Goal: Information Seeking & Learning: Learn about a topic

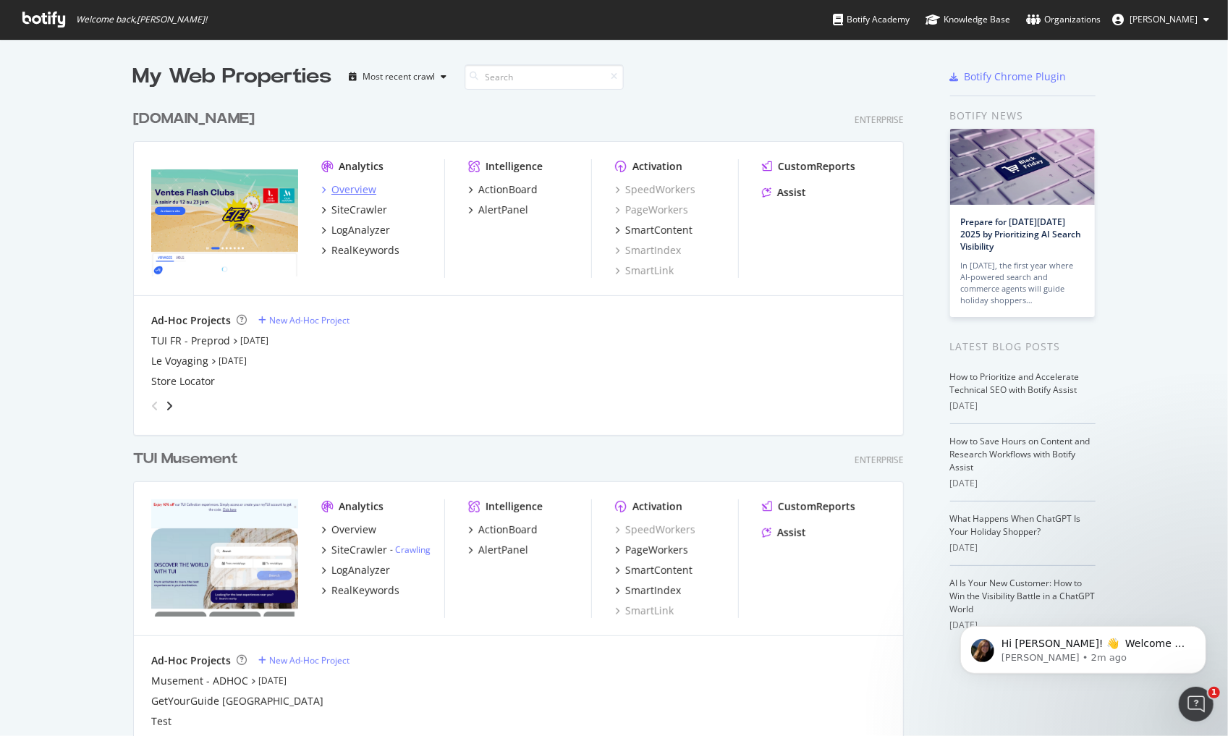
click at [331, 184] on div "Overview" at bounding box center [353, 189] width 45 height 14
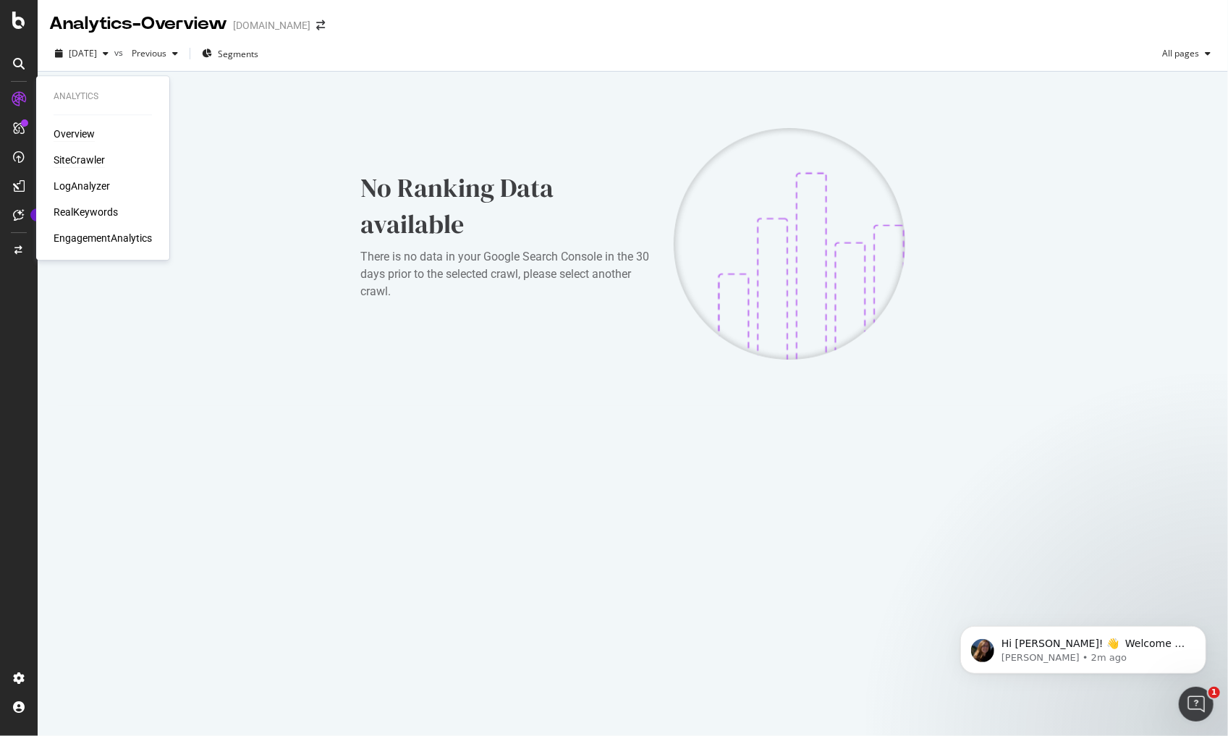
click at [82, 158] on div "SiteCrawler" at bounding box center [79, 160] width 51 height 14
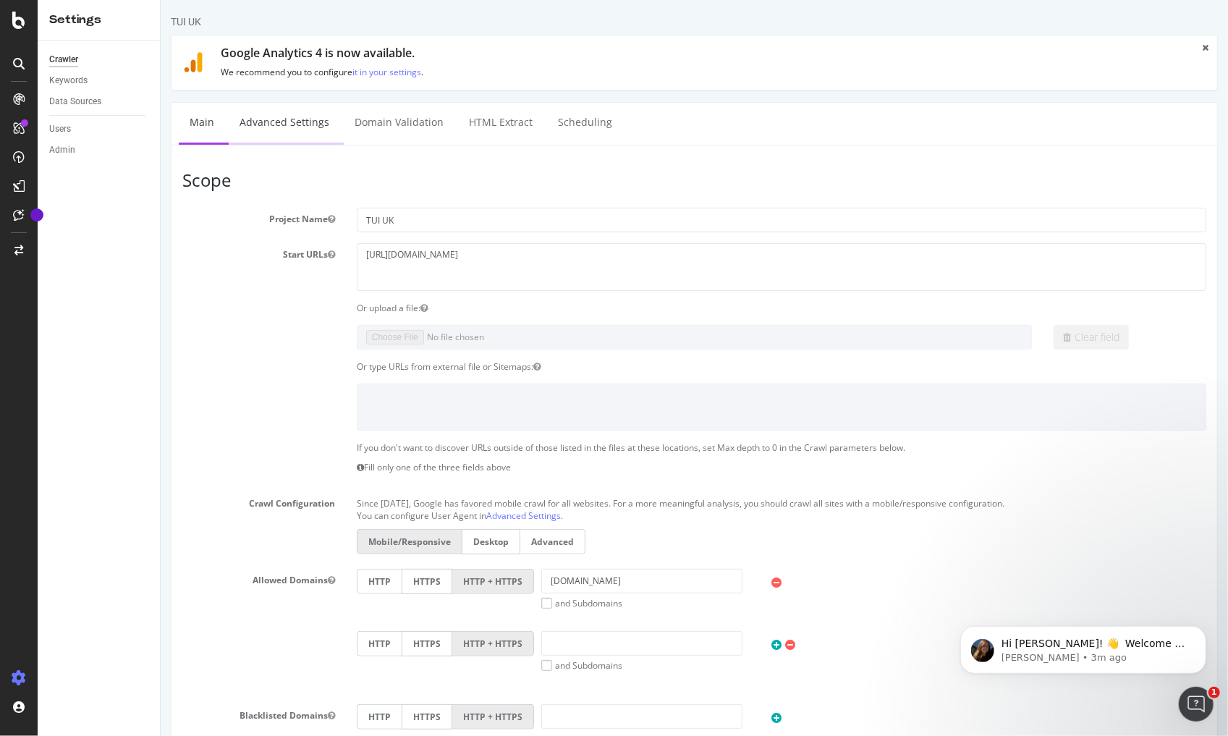
click at [312, 127] on link "Advanced Settings" at bounding box center [283, 123] width 111 height 40
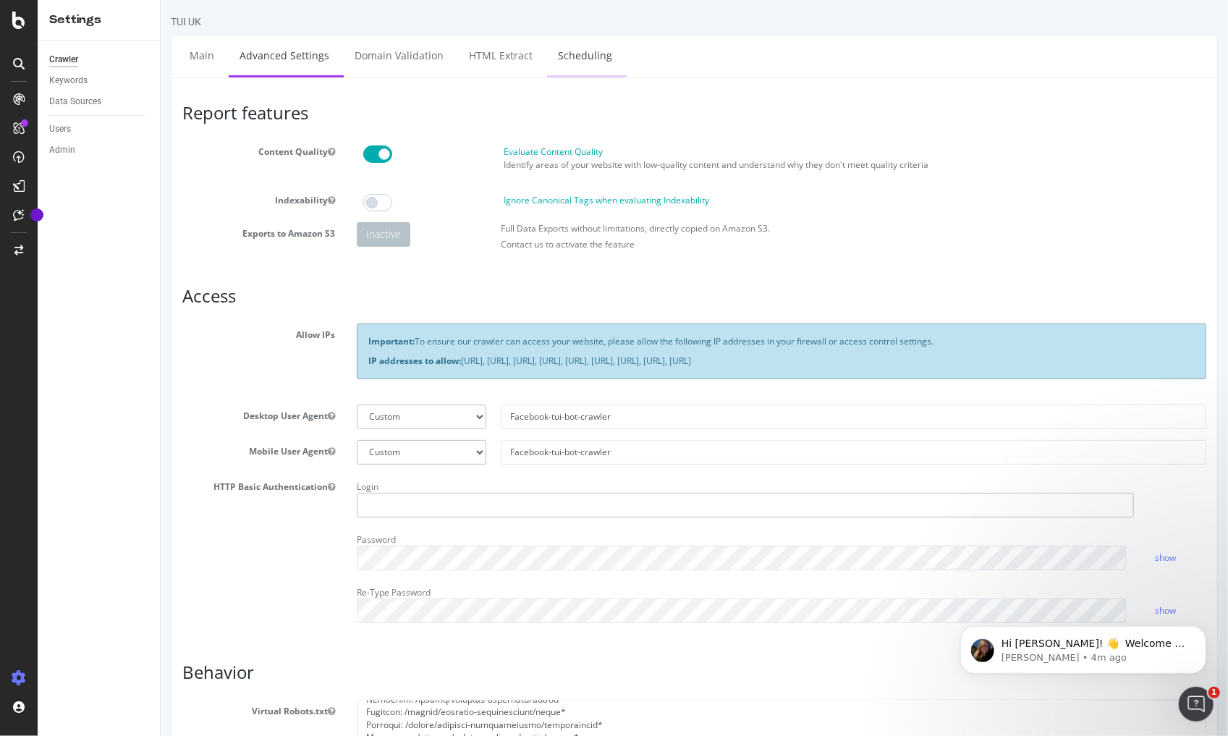
type input "chris.maycock@tui.co.uk"
click at [577, 56] on link "Scheduling" at bounding box center [584, 55] width 76 height 40
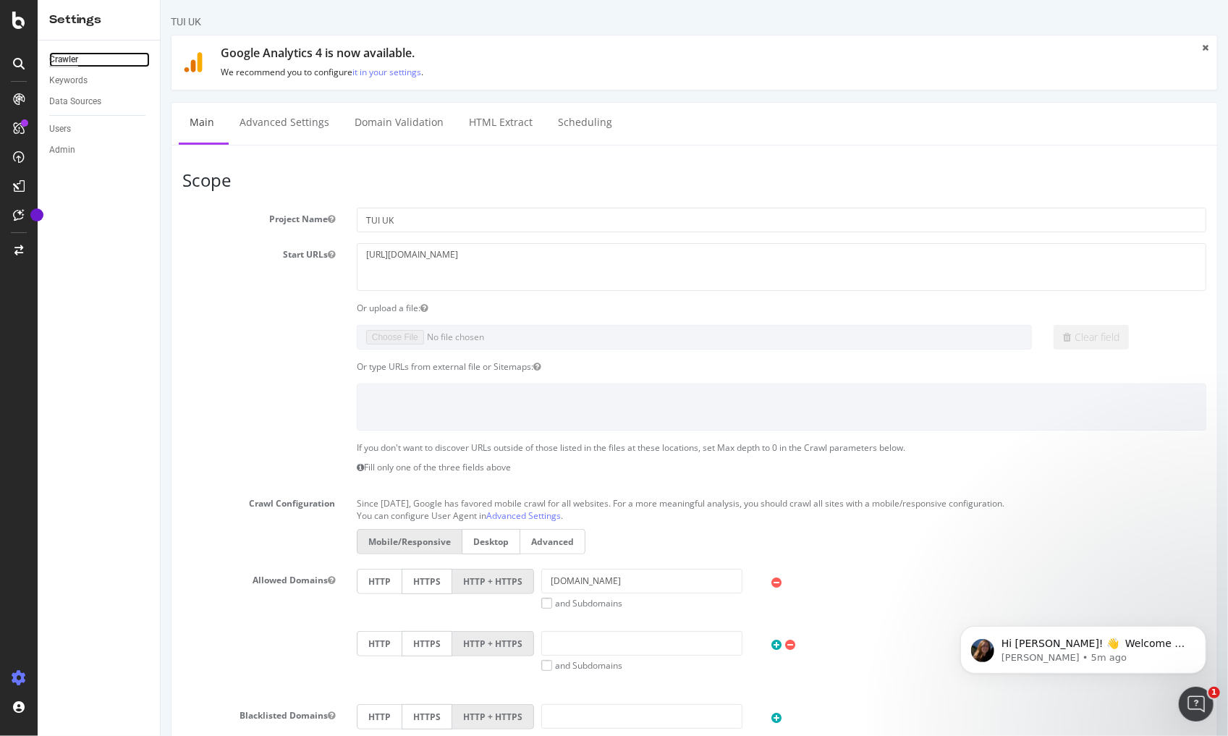
click at [71, 57] on div "Crawler" at bounding box center [63, 59] width 29 height 15
click at [19, 17] on icon at bounding box center [18, 20] width 13 height 17
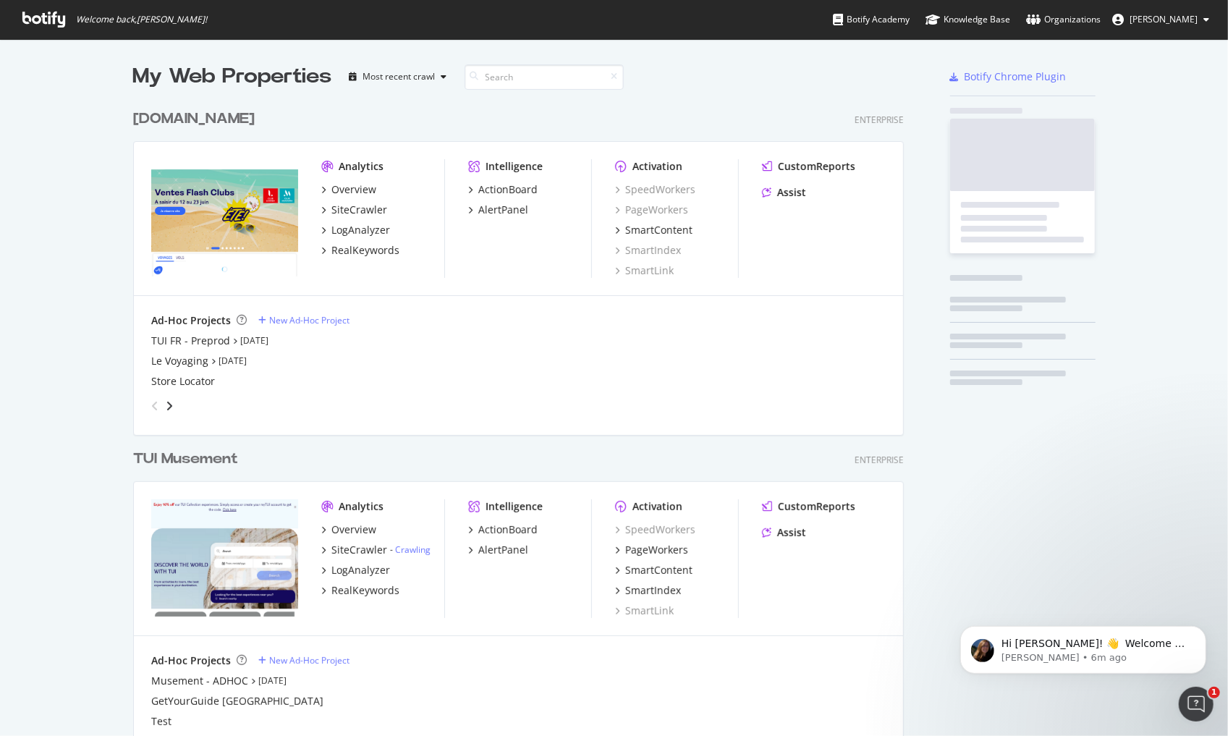
scroll to position [725, 1205]
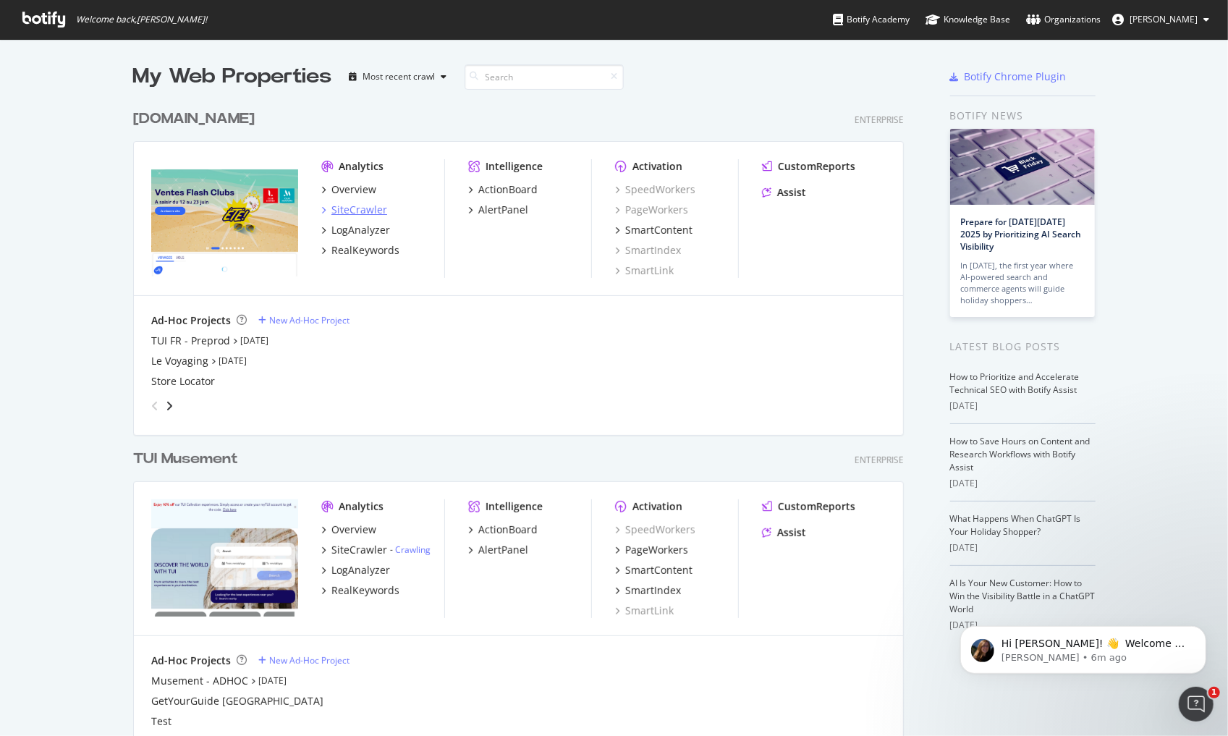
click at [321, 209] on icon "grid" at bounding box center [323, 209] width 4 height 7
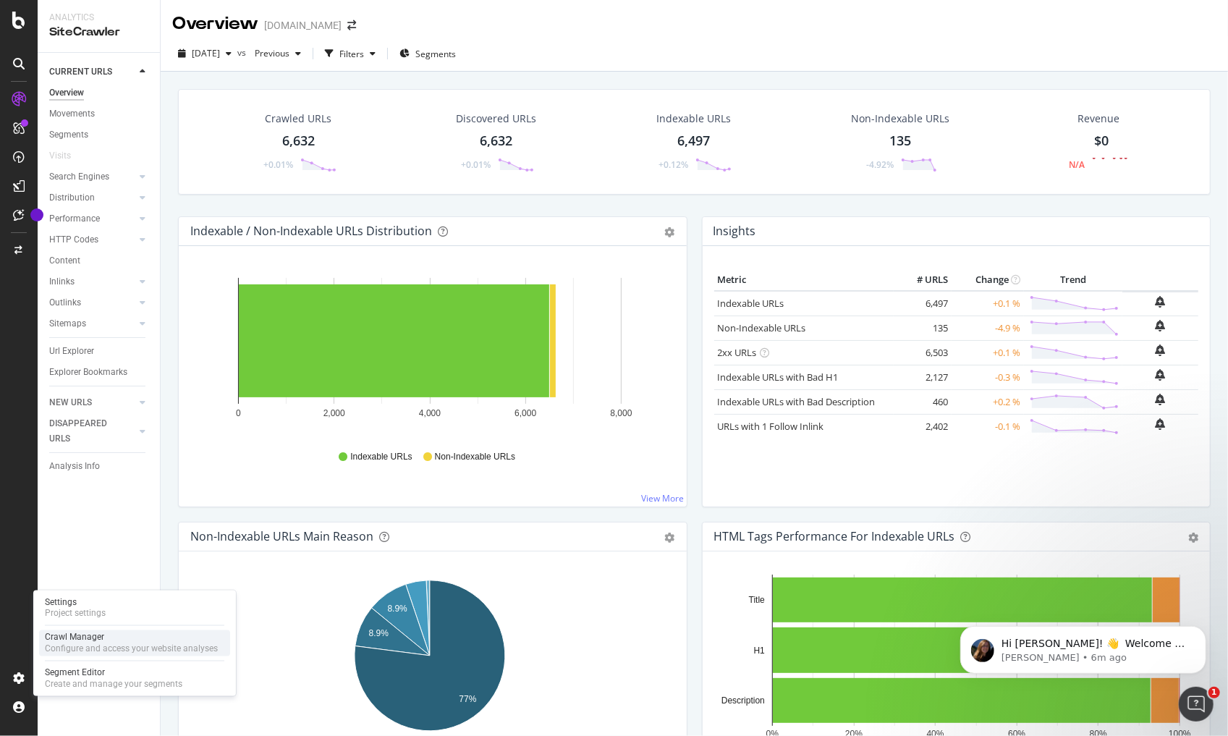
click at [113, 651] on div "Configure and access your website analyses" at bounding box center [131, 649] width 173 height 12
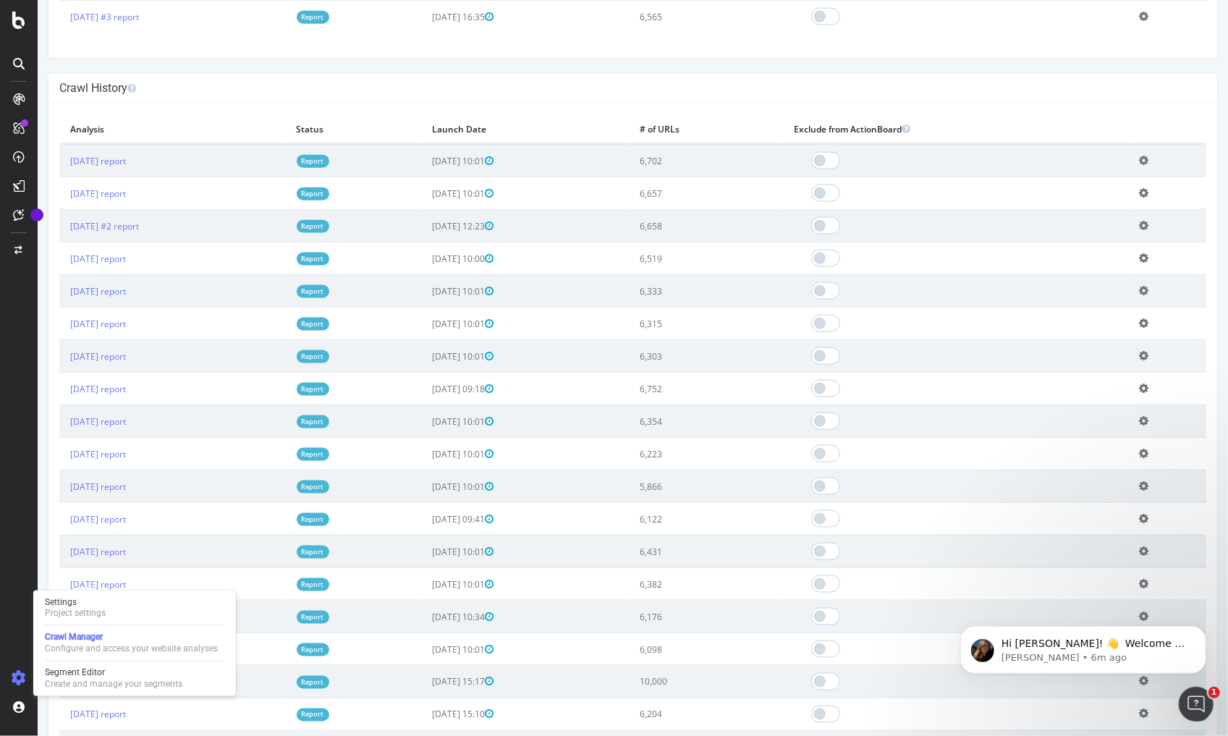
scroll to position [1408, 0]
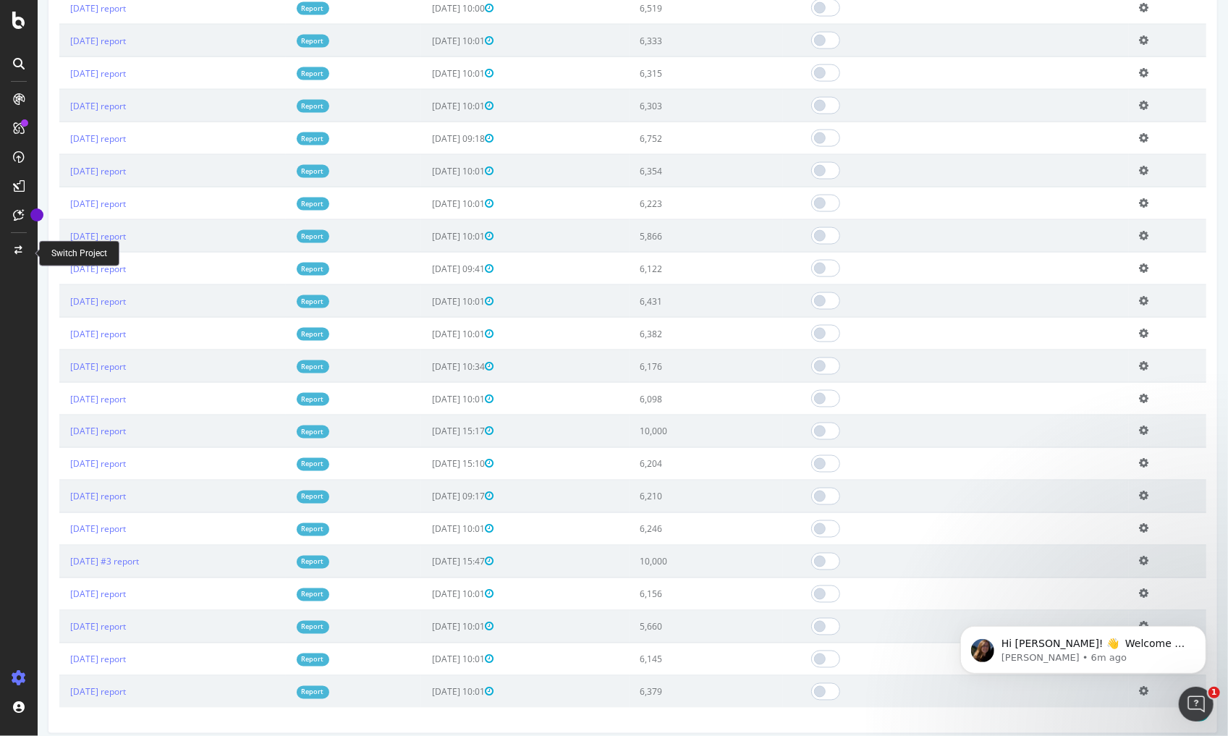
click at [24, 247] on div at bounding box center [18, 250] width 35 height 23
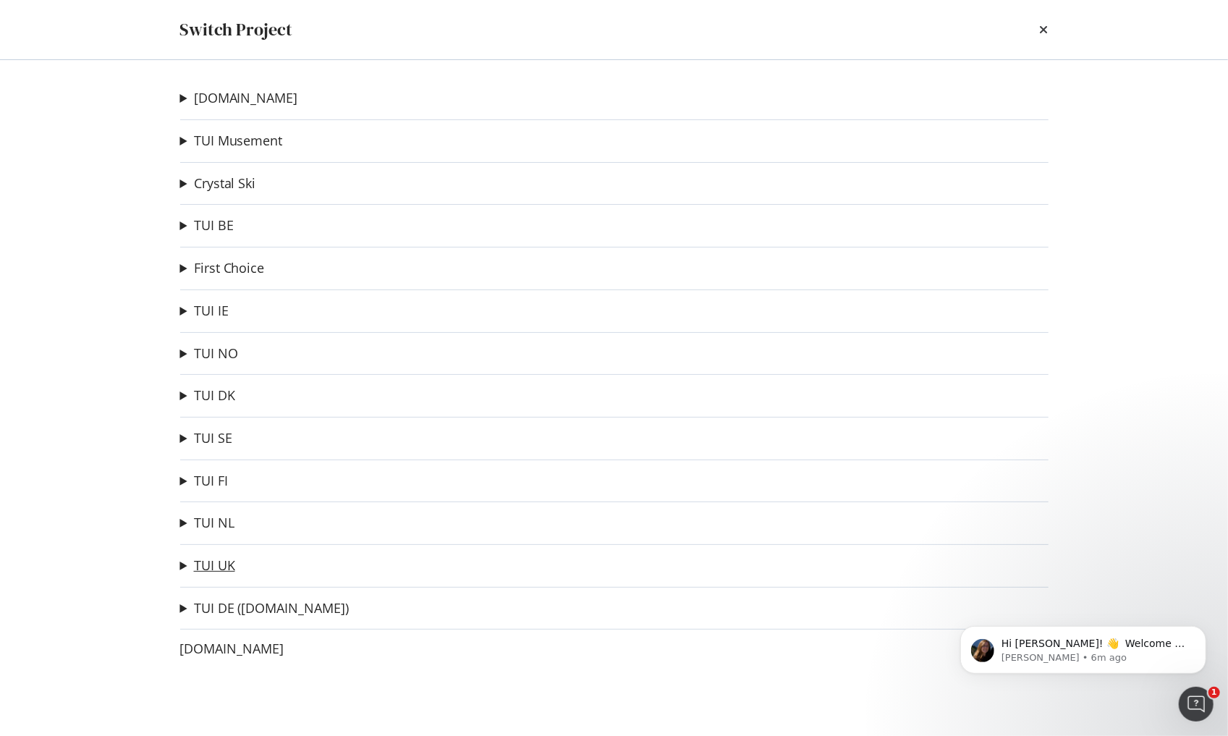
click at [221, 564] on link "TUI UK" at bounding box center [214, 565] width 41 height 15
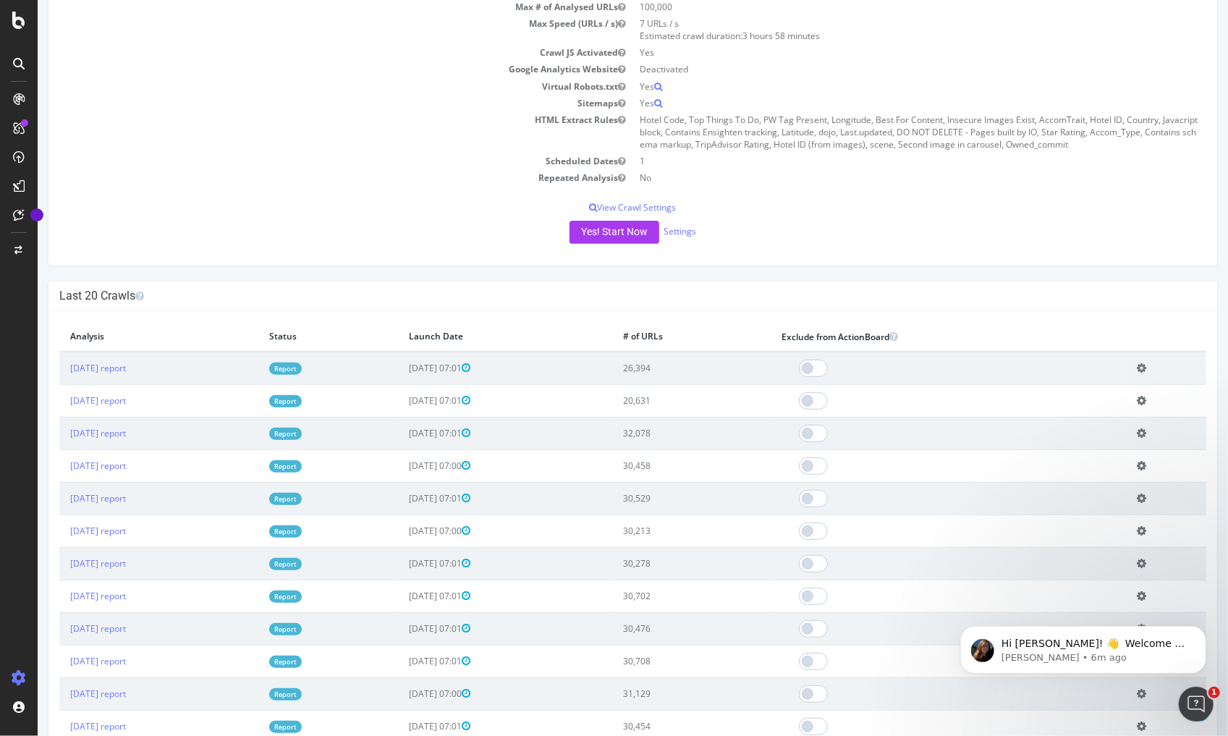
scroll to position [289, 0]
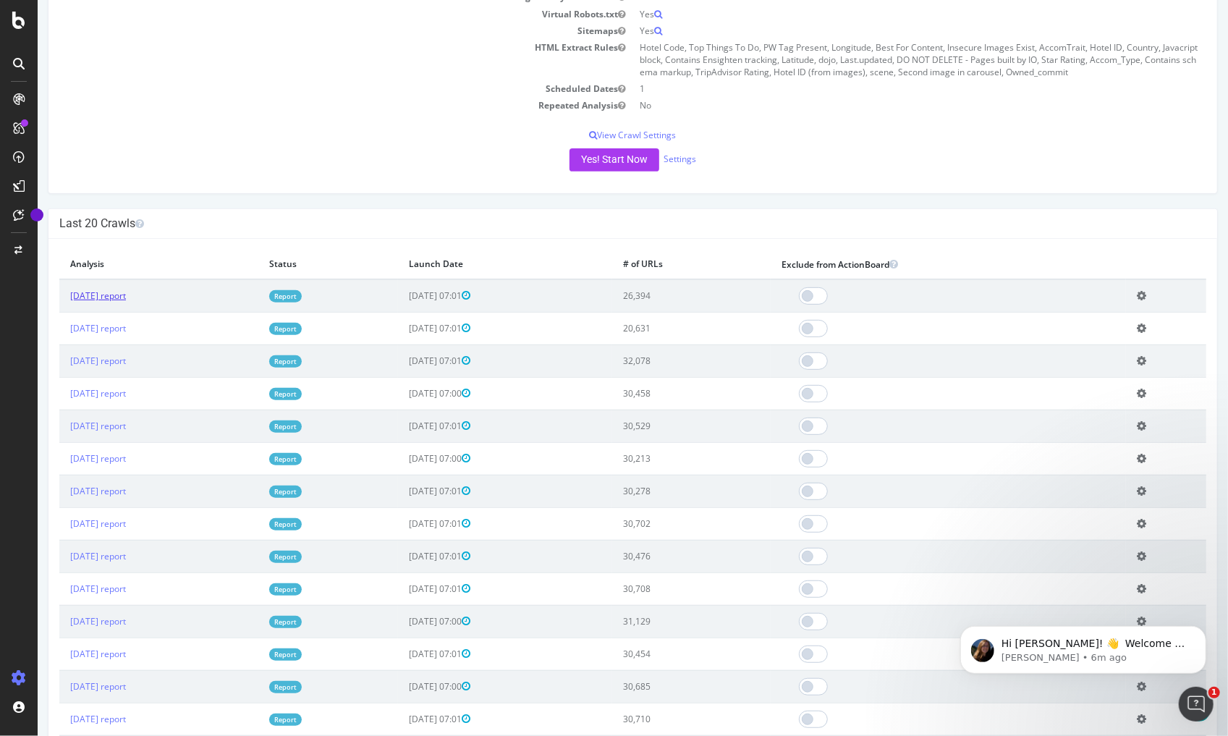
click at [117, 294] on link "2025 Sep. 25th report" at bounding box center [97, 295] width 56 height 12
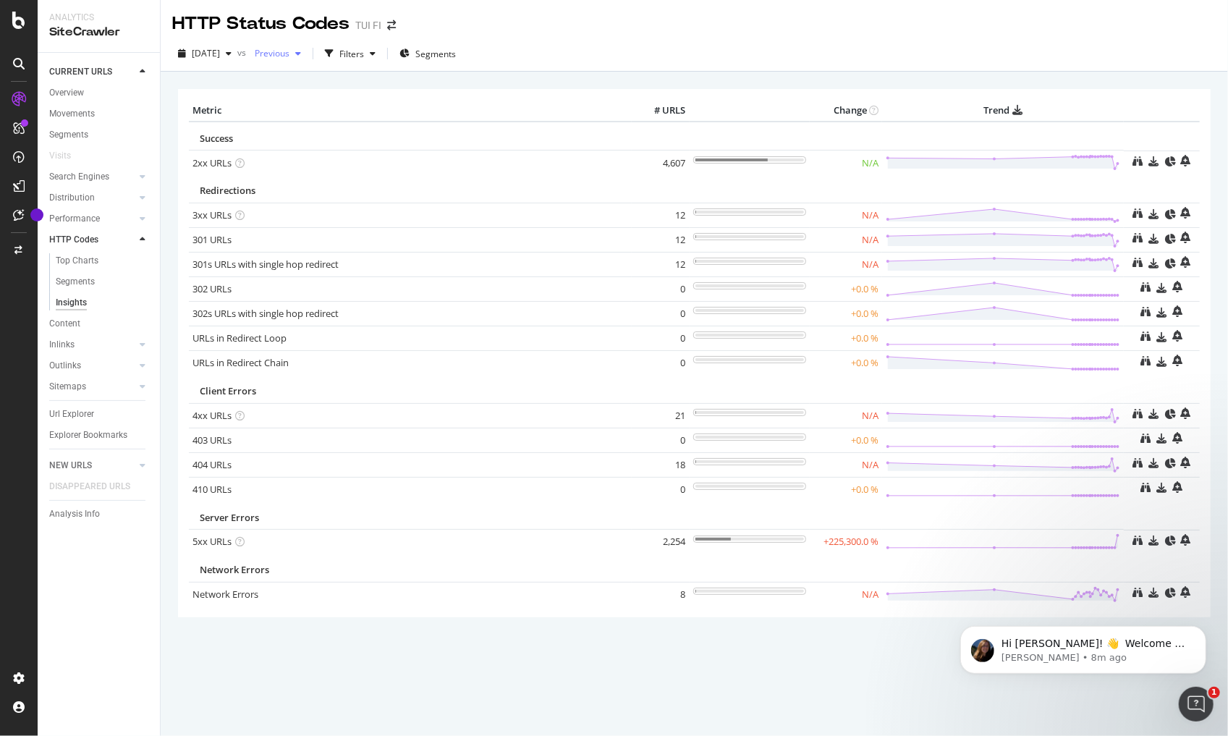
click at [307, 56] on div "button" at bounding box center [297, 53] width 17 height 9
click at [473, 89] on div "Metric # URLS Change Trend Success 2xx URLs 4,607 N/A Redirections 3xx URLs" at bounding box center [694, 352] width 1032 height 527
click at [1204, 632] on icon "Dismiss notification" at bounding box center [1201, 629] width 8 height 8
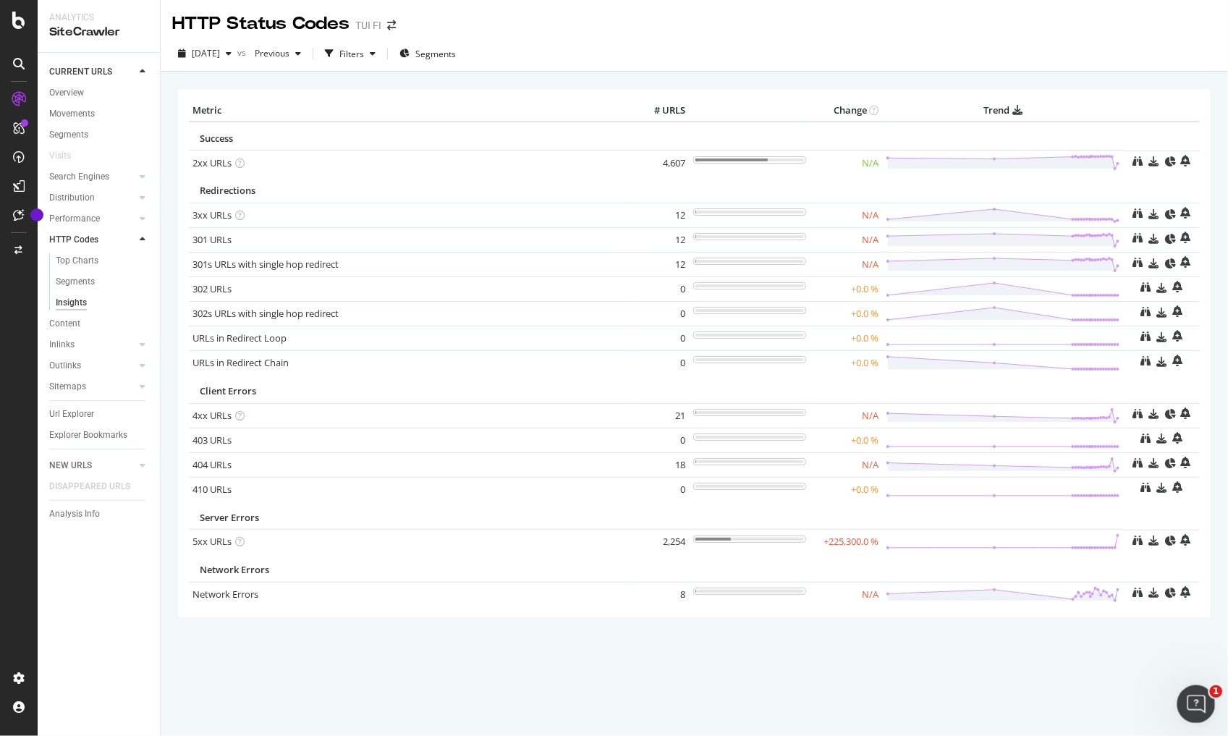
click at [1192, 697] on icon "Open Intercom Messenger" at bounding box center [1194, 702] width 24 height 24
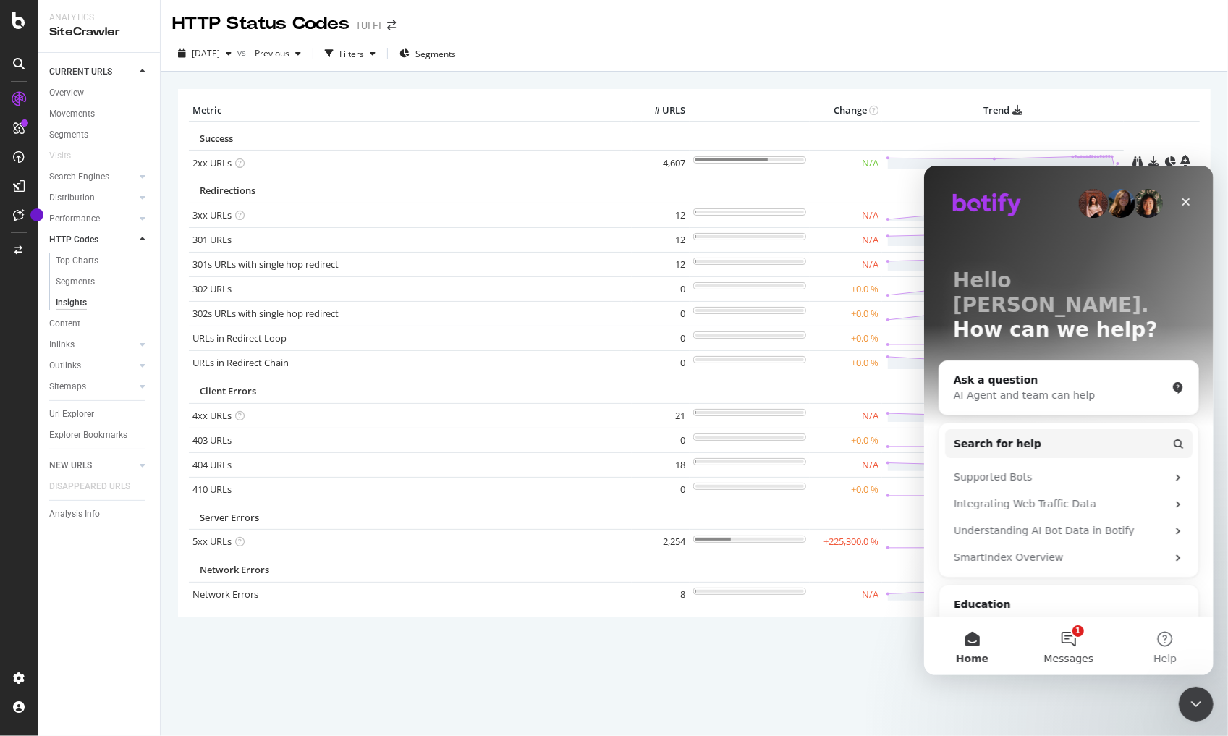
click at [1061, 643] on button "1 Messages" at bounding box center [1067, 645] width 96 height 58
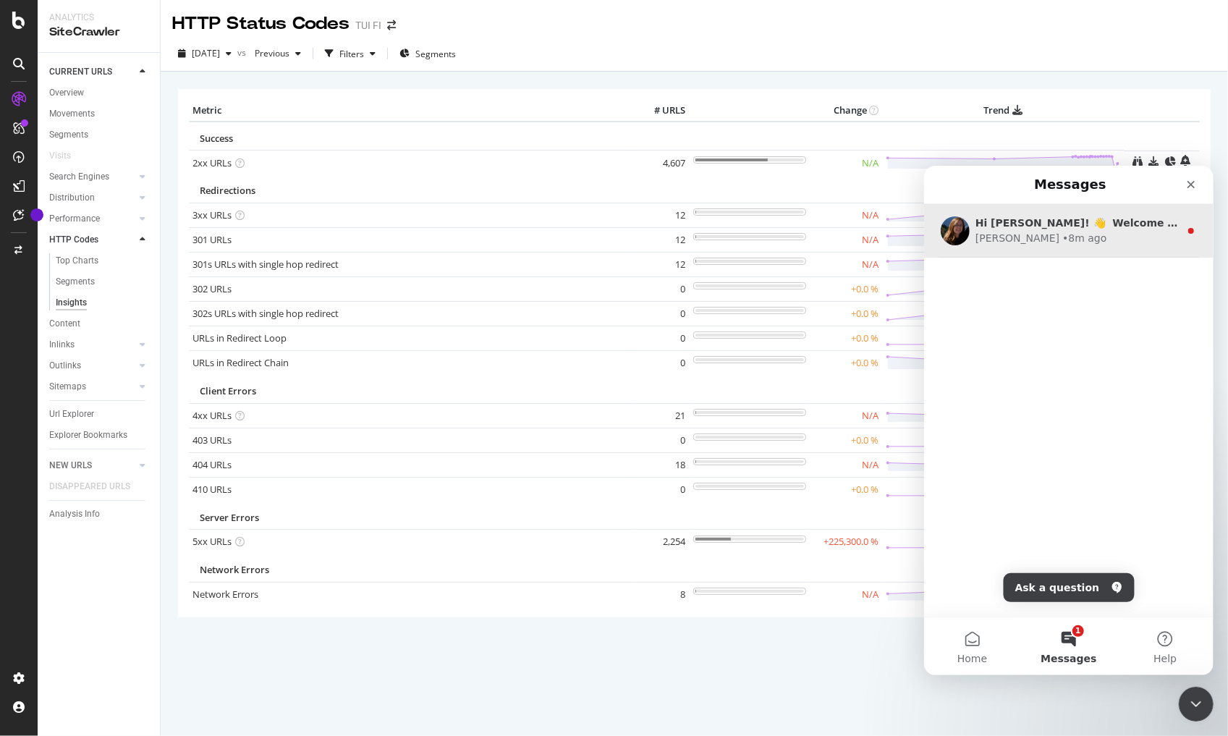
click at [1135, 238] on div "[PERSON_NAME] • 8m ago" at bounding box center [1076, 237] width 204 height 15
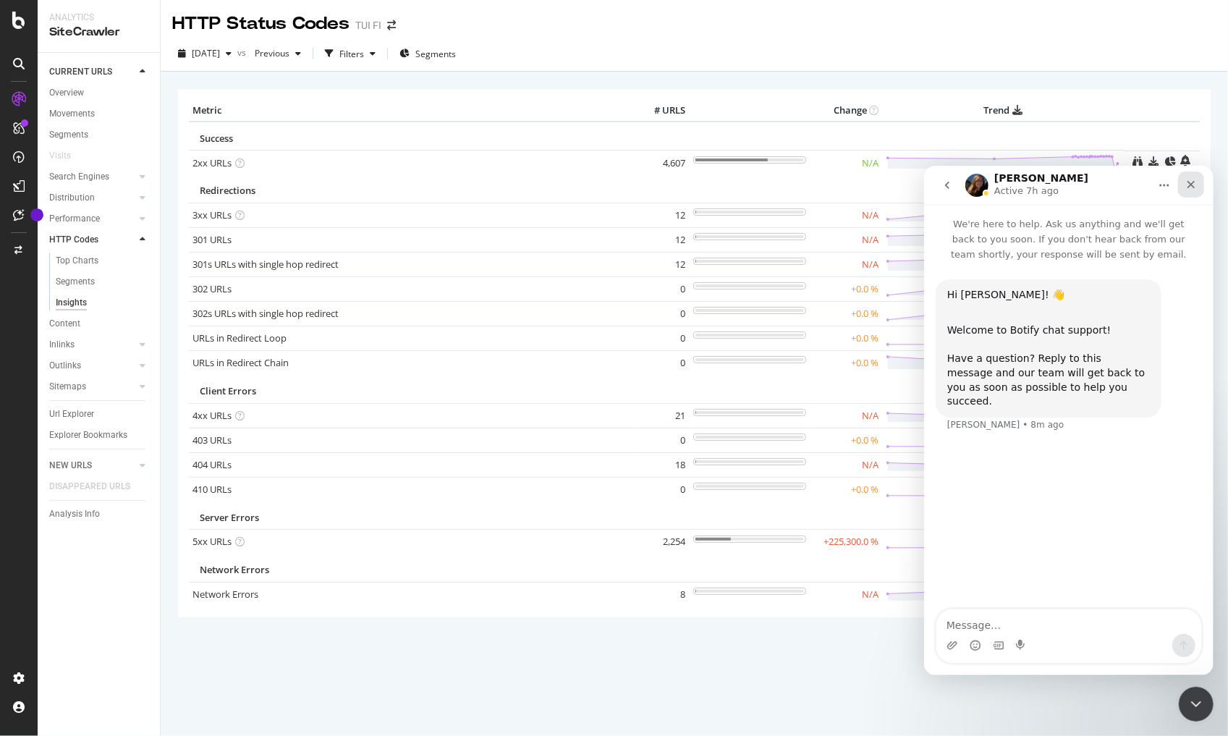
click at [1191, 183] on icon "Close" at bounding box center [1190, 184] width 12 height 12
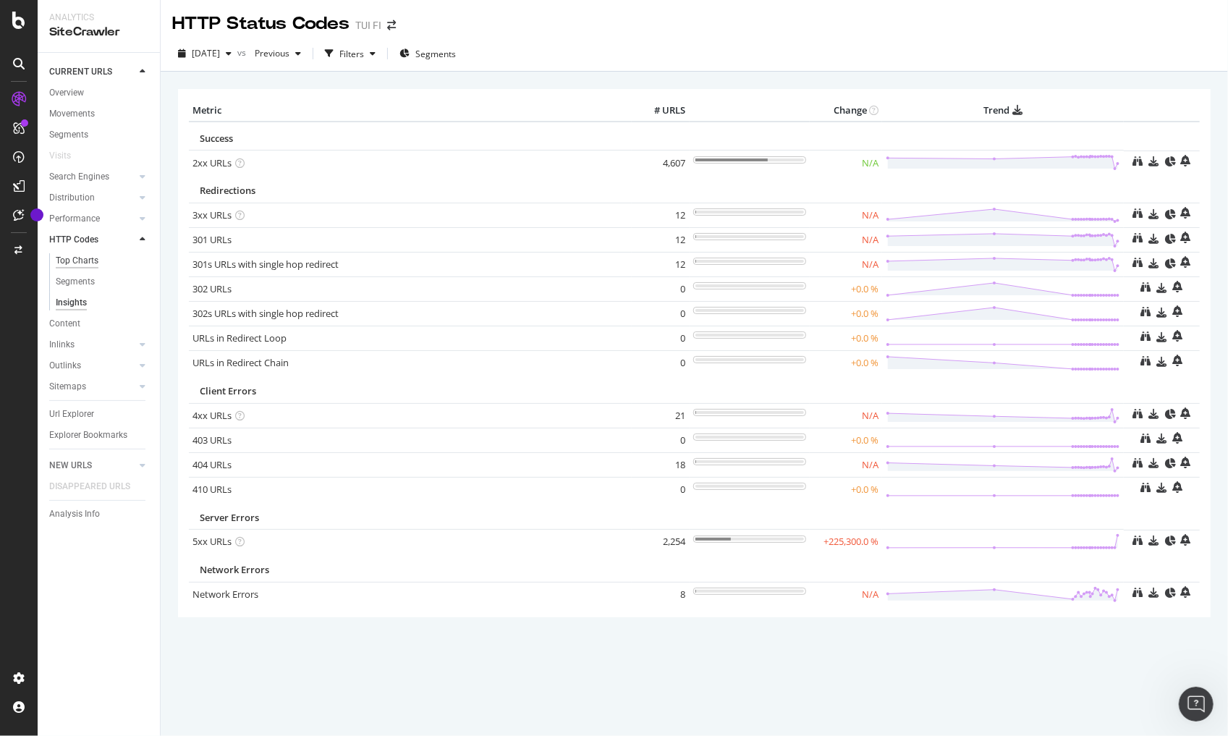
click at [81, 258] on div "Top Charts" at bounding box center [77, 260] width 43 height 15
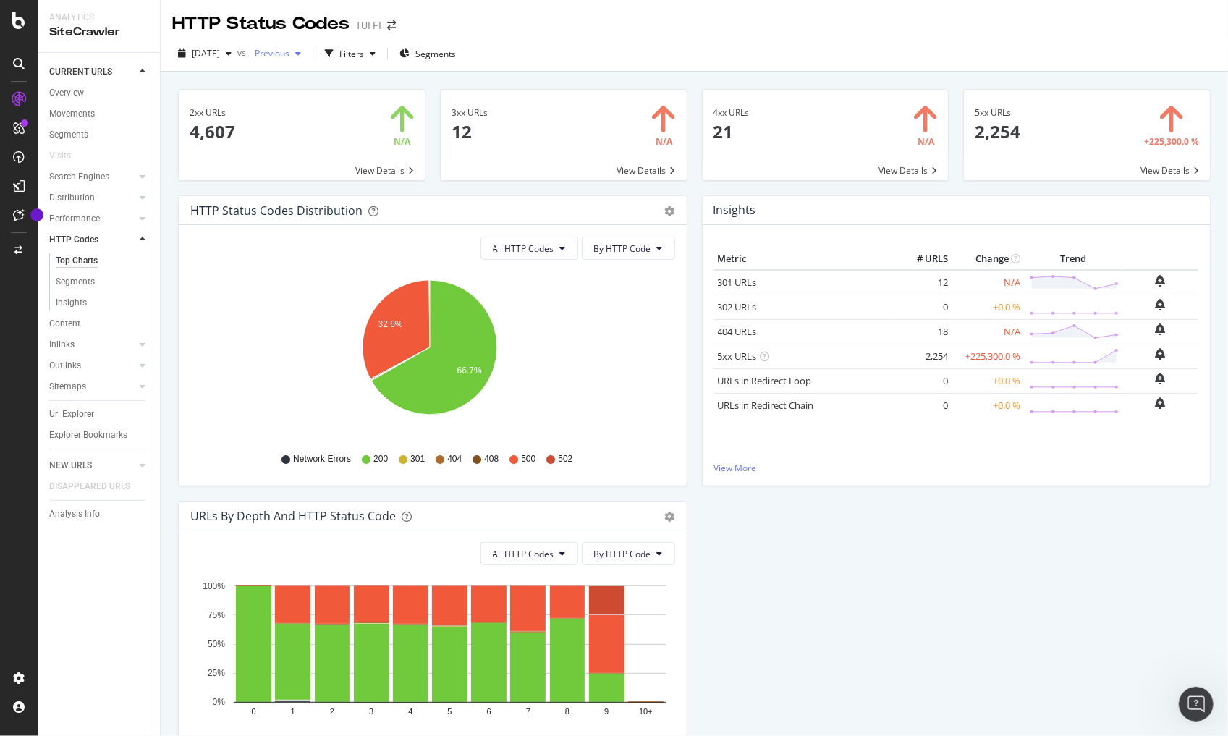
click at [289, 56] on span "Previous" at bounding box center [269, 53] width 41 height 12
click at [336, 158] on div "2025 Sep. 25th" at bounding box center [322, 159] width 80 height 13
click at [333, 133] on div "2025 Sep. 25th #2" at bounding box center [319, 132] width 75 height 13
click at [343, 143] on div "2025 Sep. 23rd" at bounding box center [319, 149] width 75 height 13
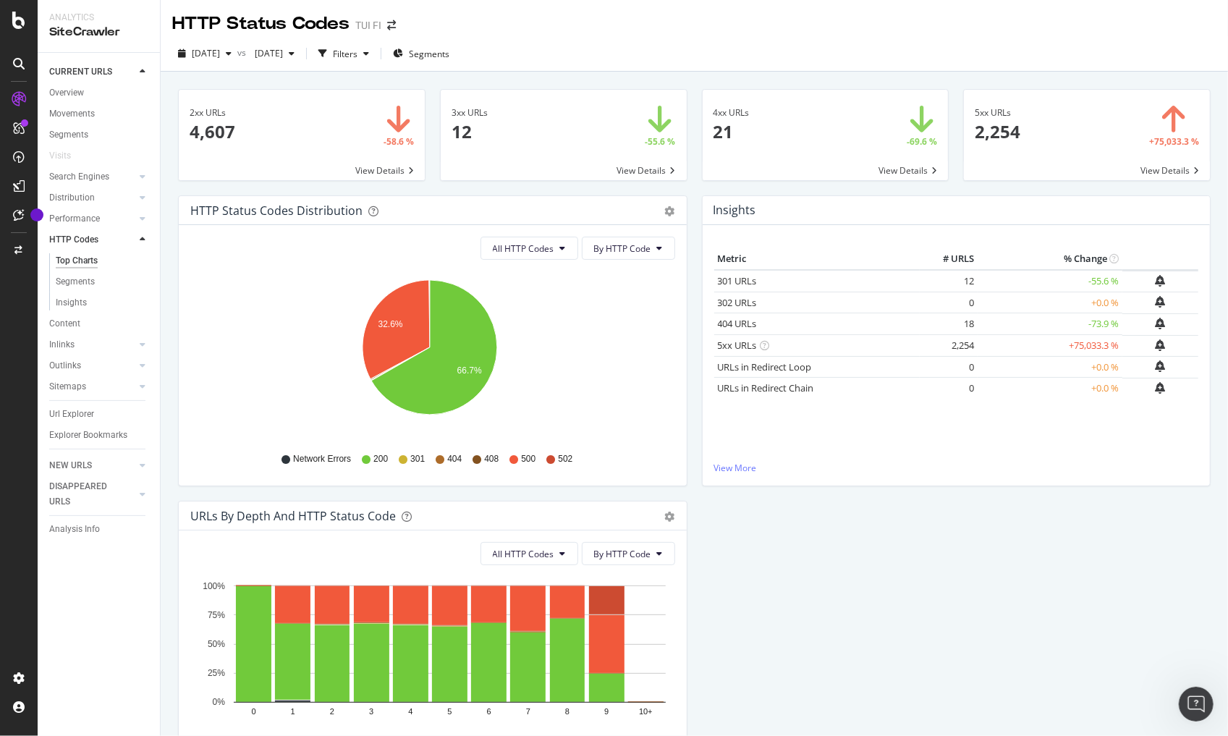
click at [1154, 170] on span at bounding box center [1087, 135] width 246 height 90
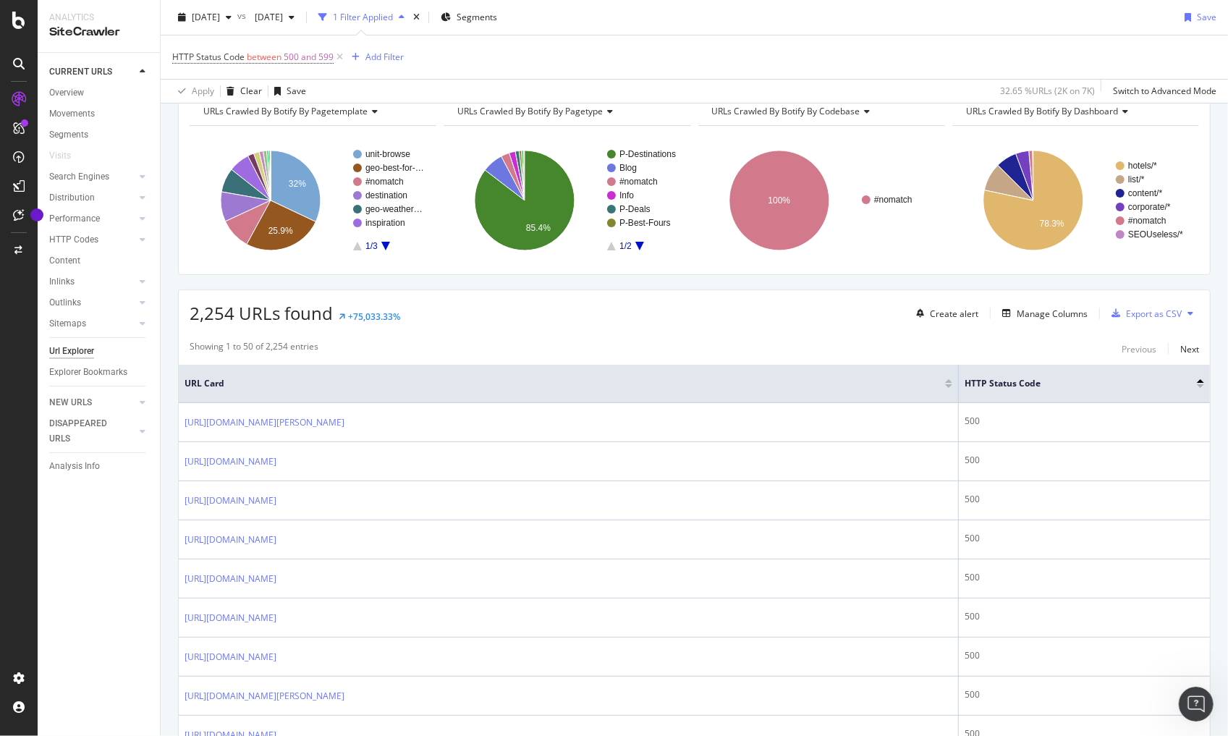
scroll to position [145, 0]
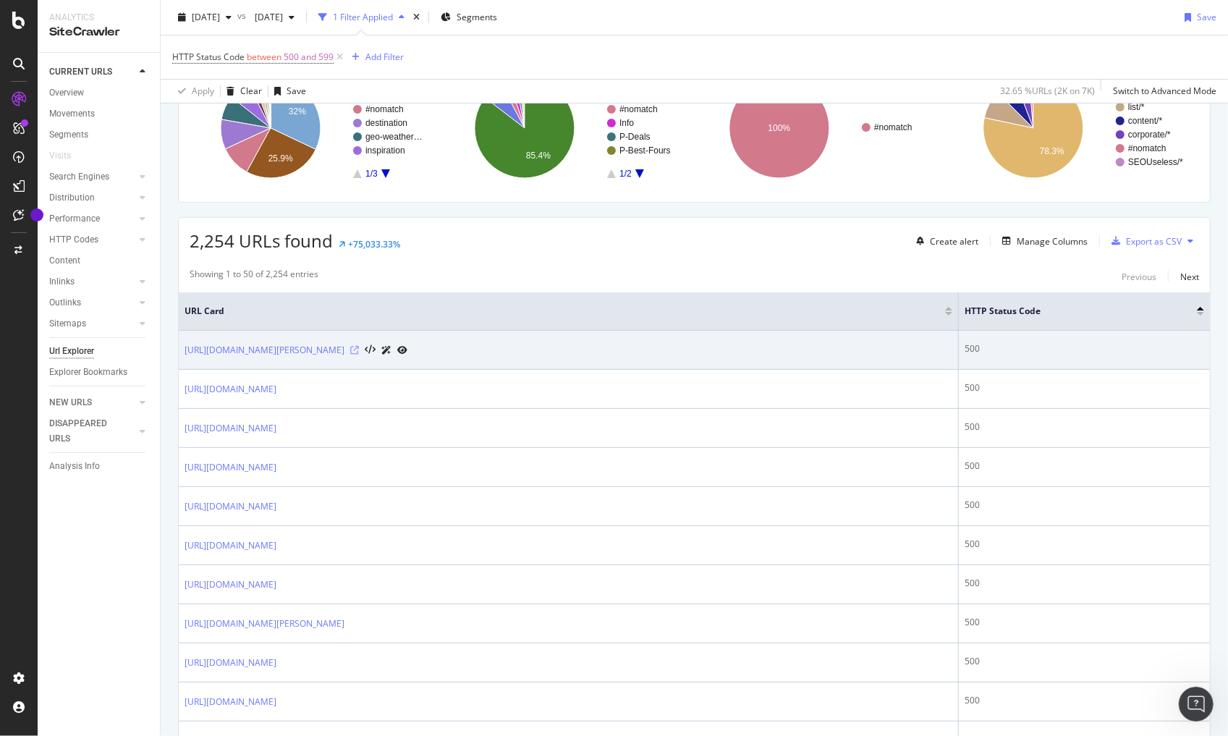
click at [359, 347] on icon at bounding box center [354, 350] width 9 height 9
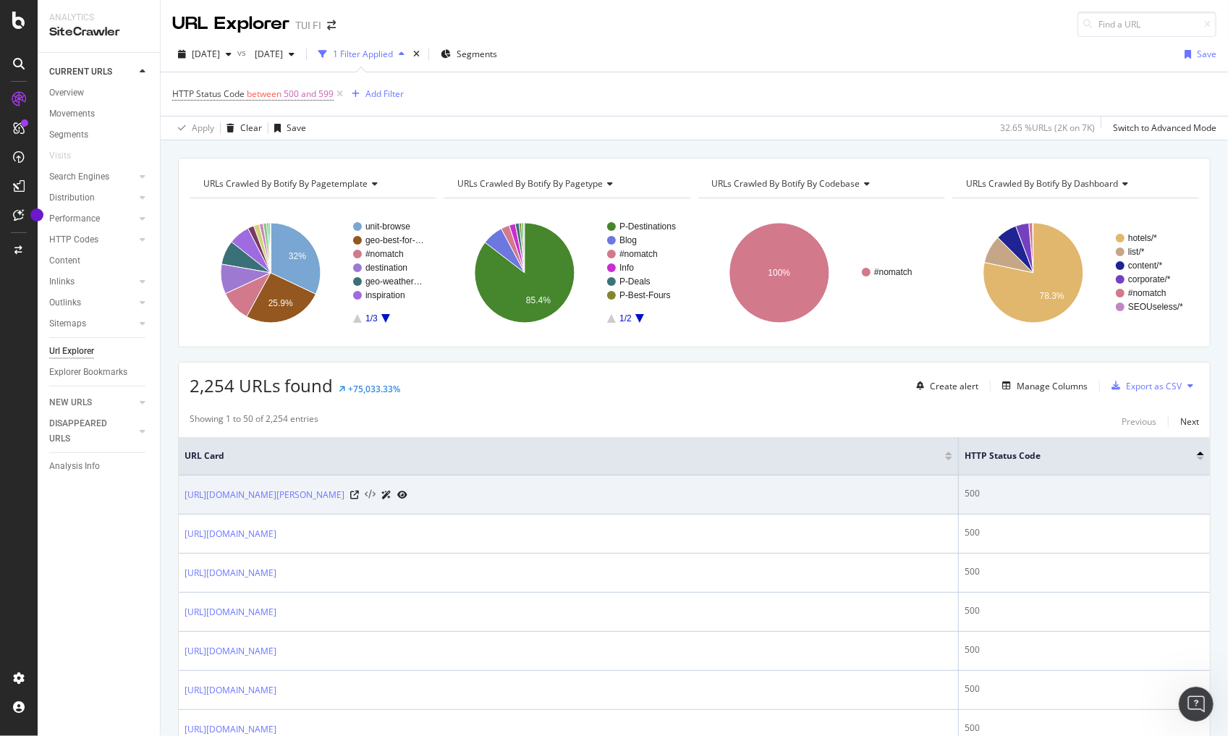
click at [375, 491] on icon at bounding box center [370, 495] width 11 height 10
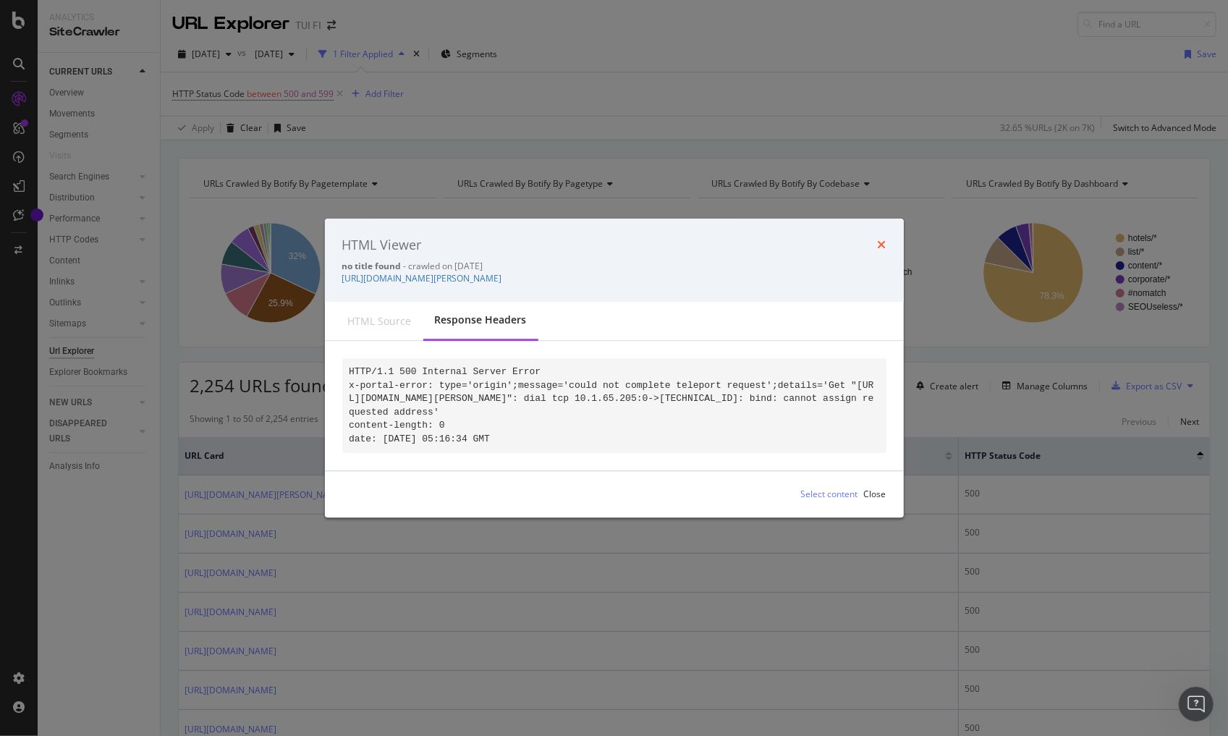
click at [886, 239] on icon "times" at bounding box center [882, 245] width 9 height 12
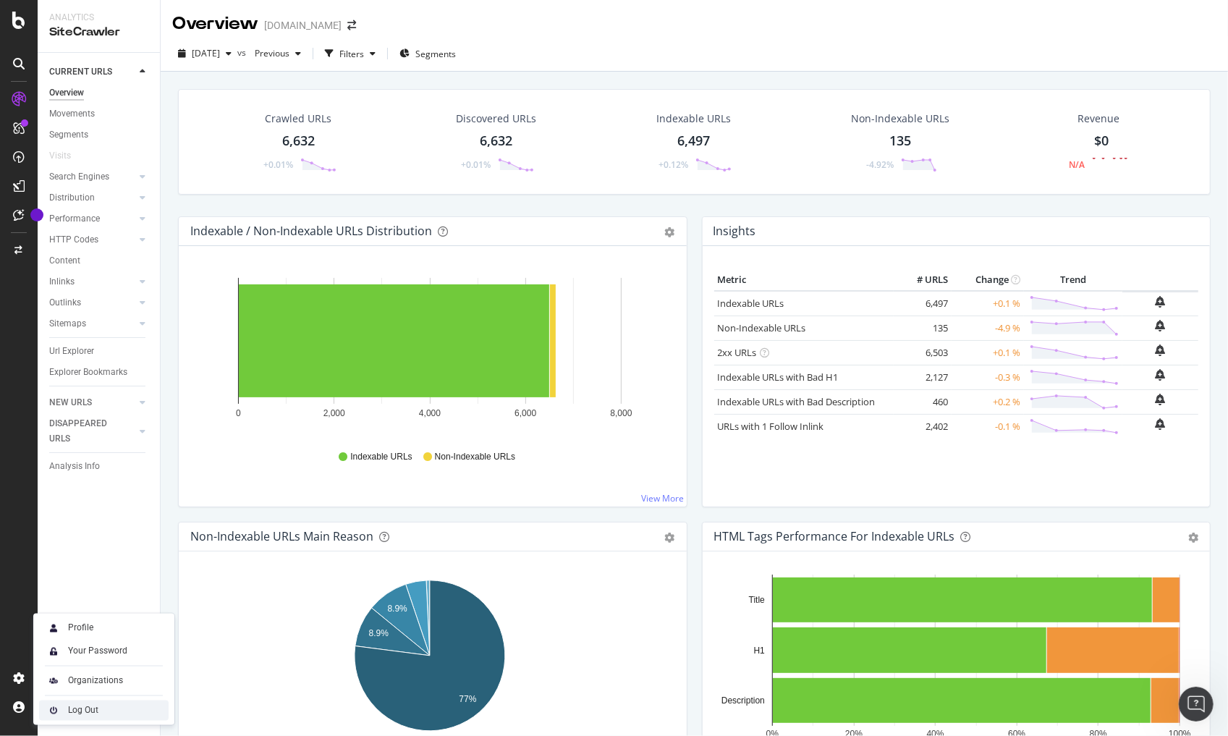
click at [69, 710] on div "Log Out" at bounding box center [83, 711] width 30 height 12
